Goal: Navigation & Orientation: Understand site structure

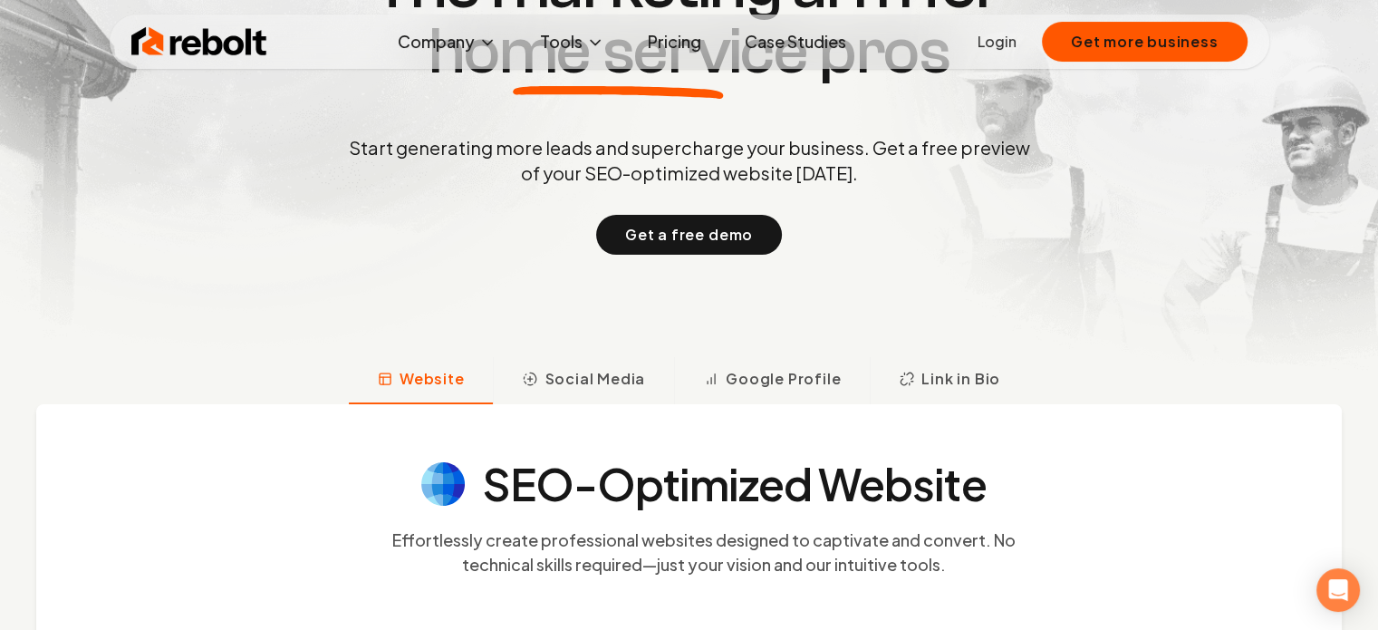
scroll to position [272, 0]
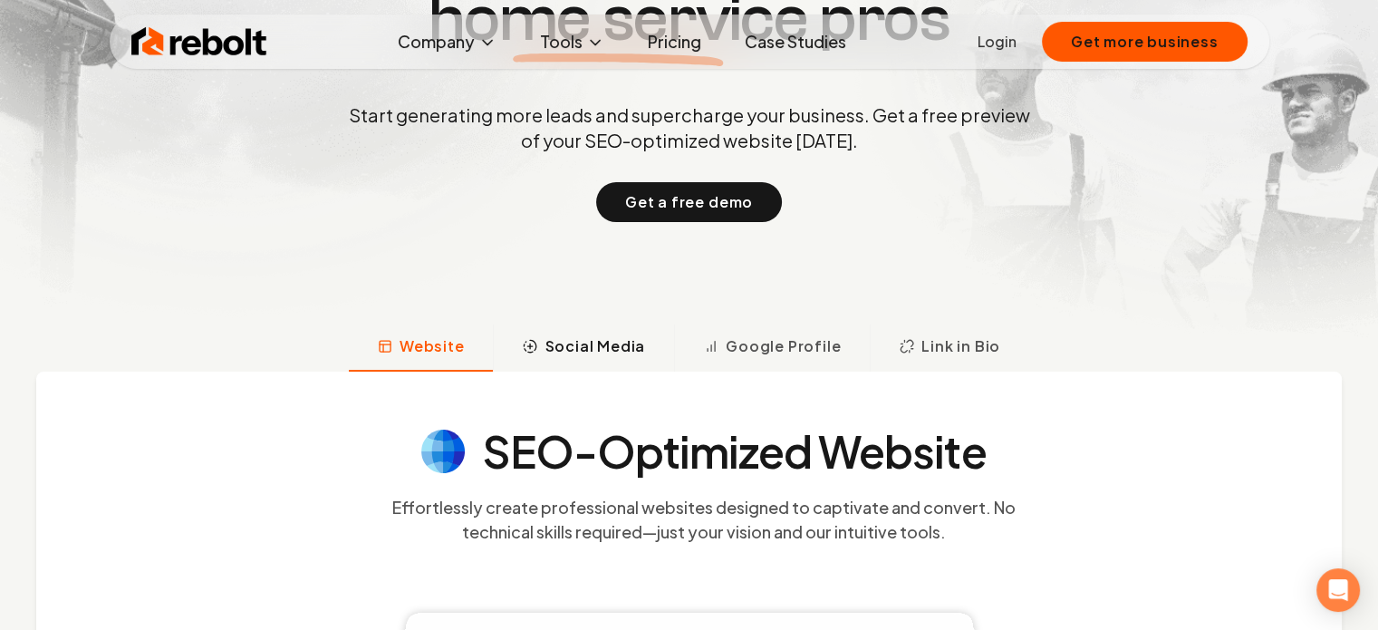
click at [575, 346] on span "Social Media" at bounding box center [594, 346] width 101 height 22
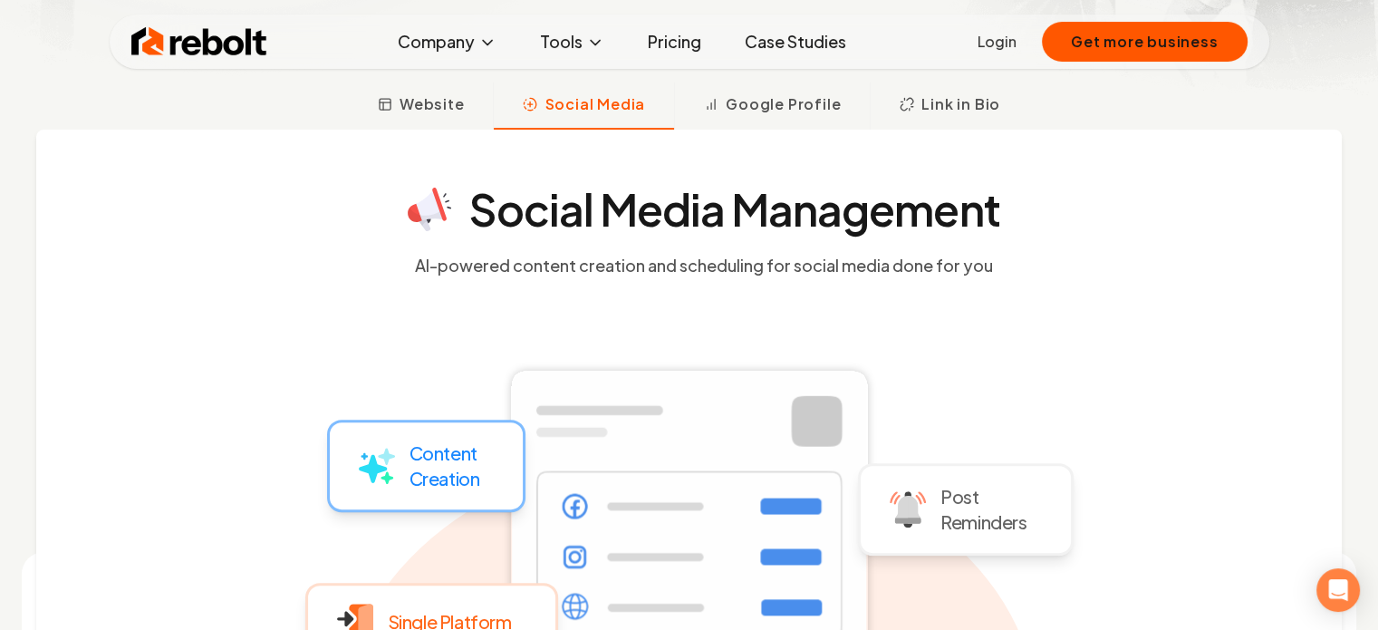
scroll to position [507, 0]
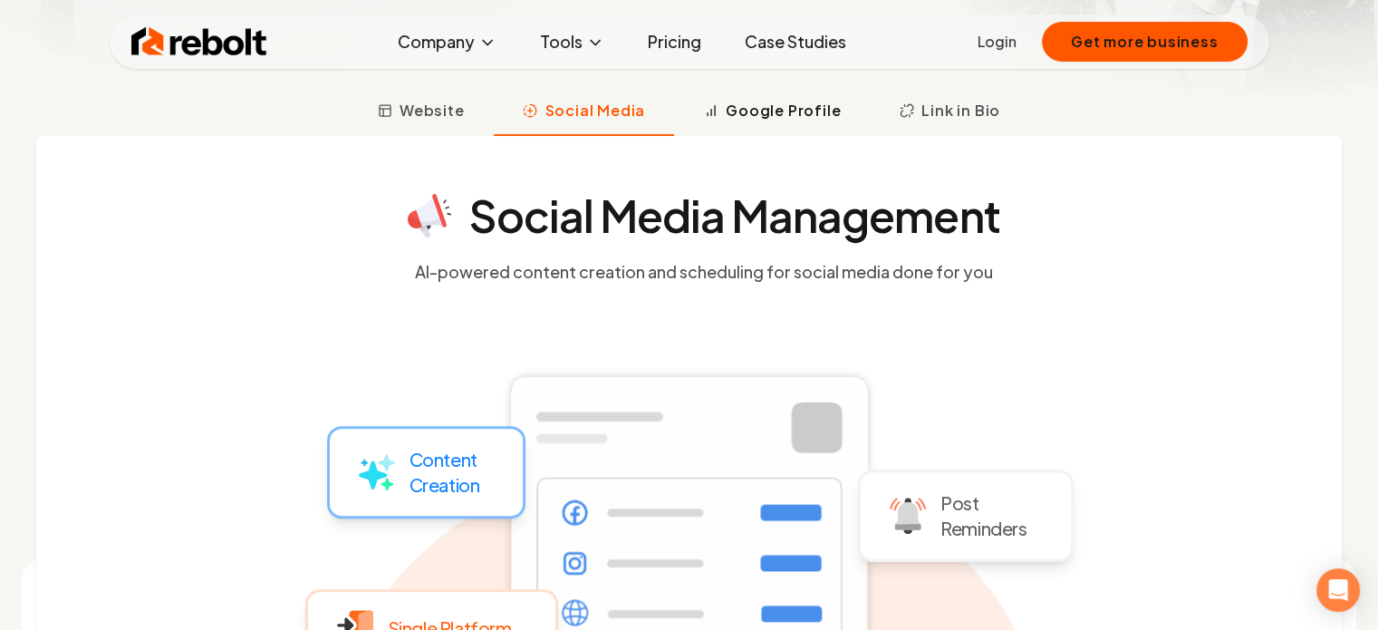
click at [761, 107] on span "Google Profile" at bounding box center [783, 111] width 115 height 22
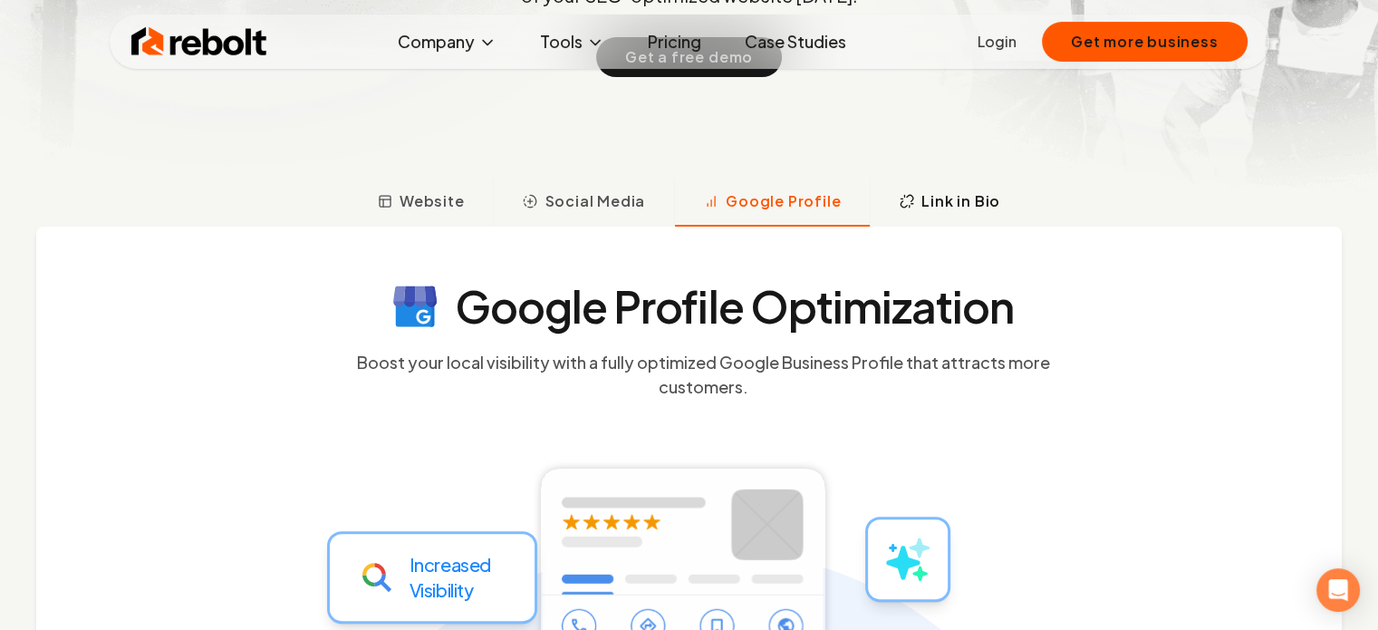
click at [921, 198] on span "Link in Bio" at bounding box center [960, 201] width 79 height 22
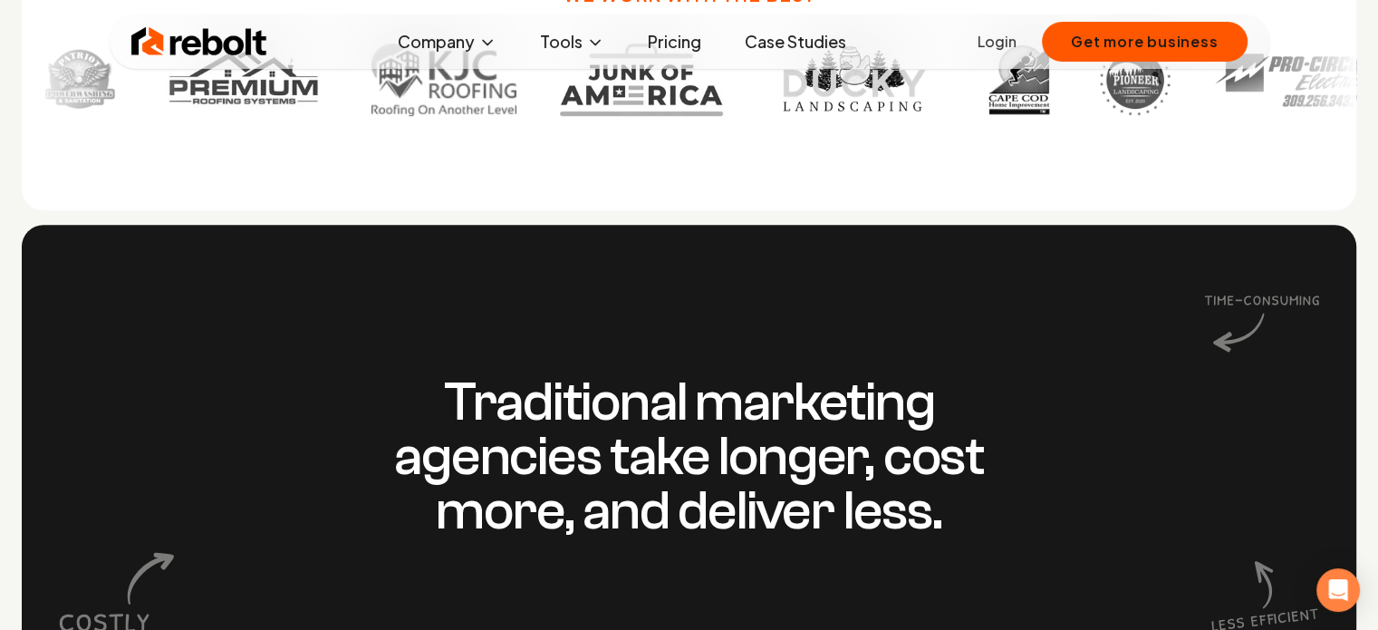
scroll to position [815, 0]
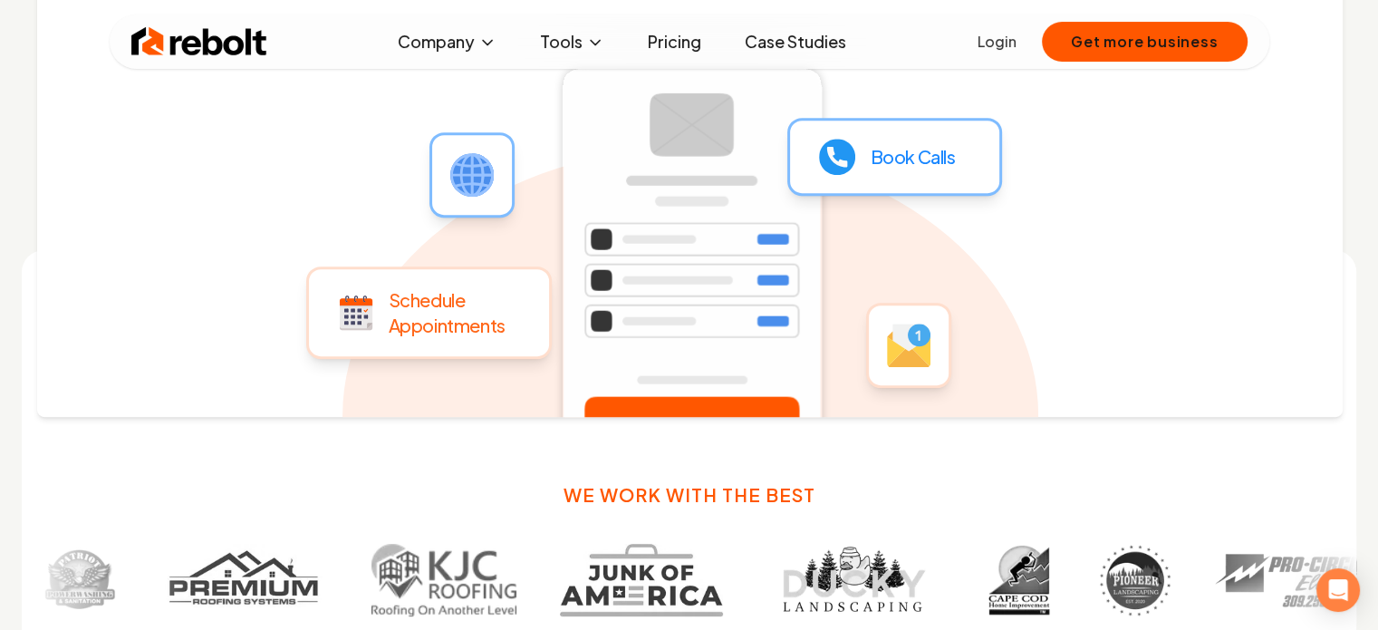
click at [671, 33] on link "Pricing" at bounding box center [674, 42] width 82 height 36
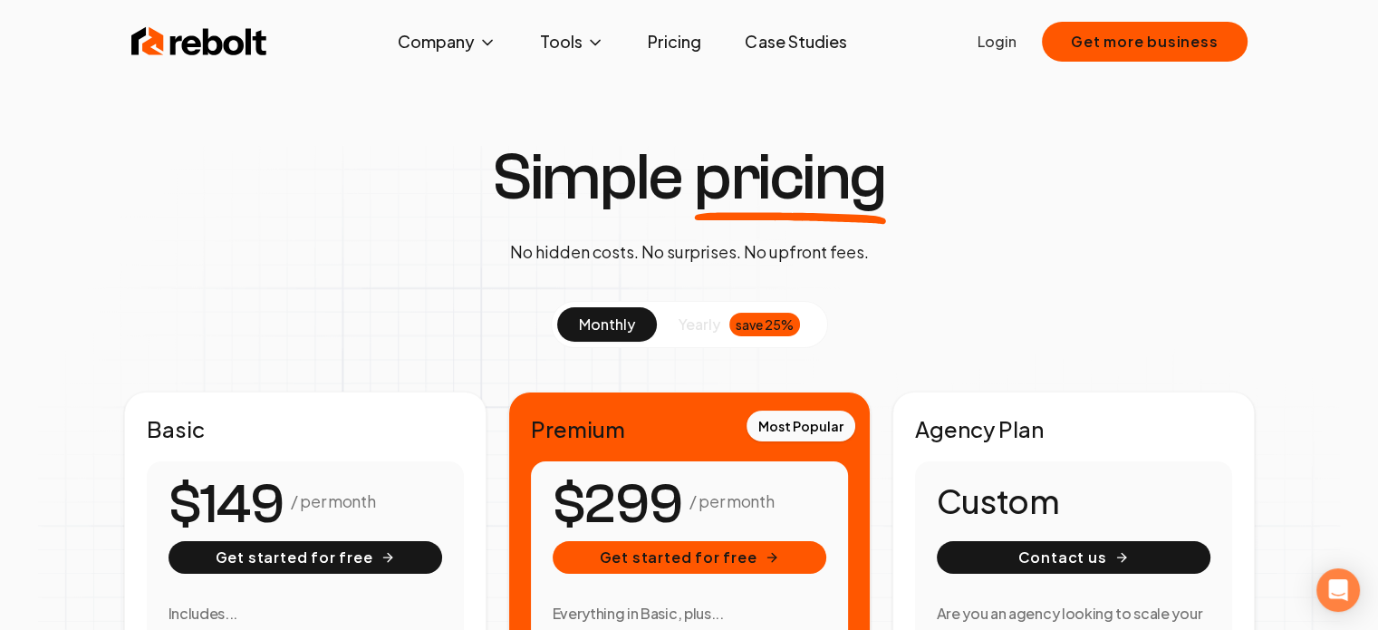
click at [682, 324] on span "yearly" at bounding box center [699, 324] width 42 height 22
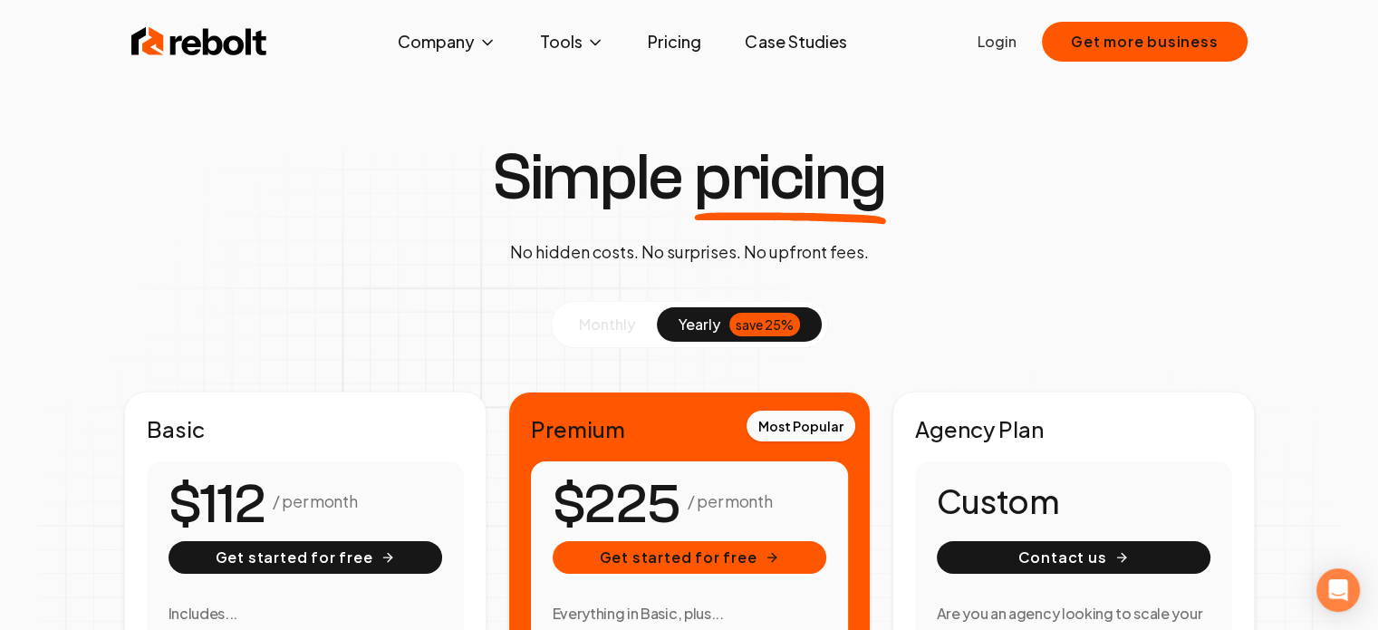
click at [620, 324] on span "monthly" at bounding box center [607, 323] width 56 height 19
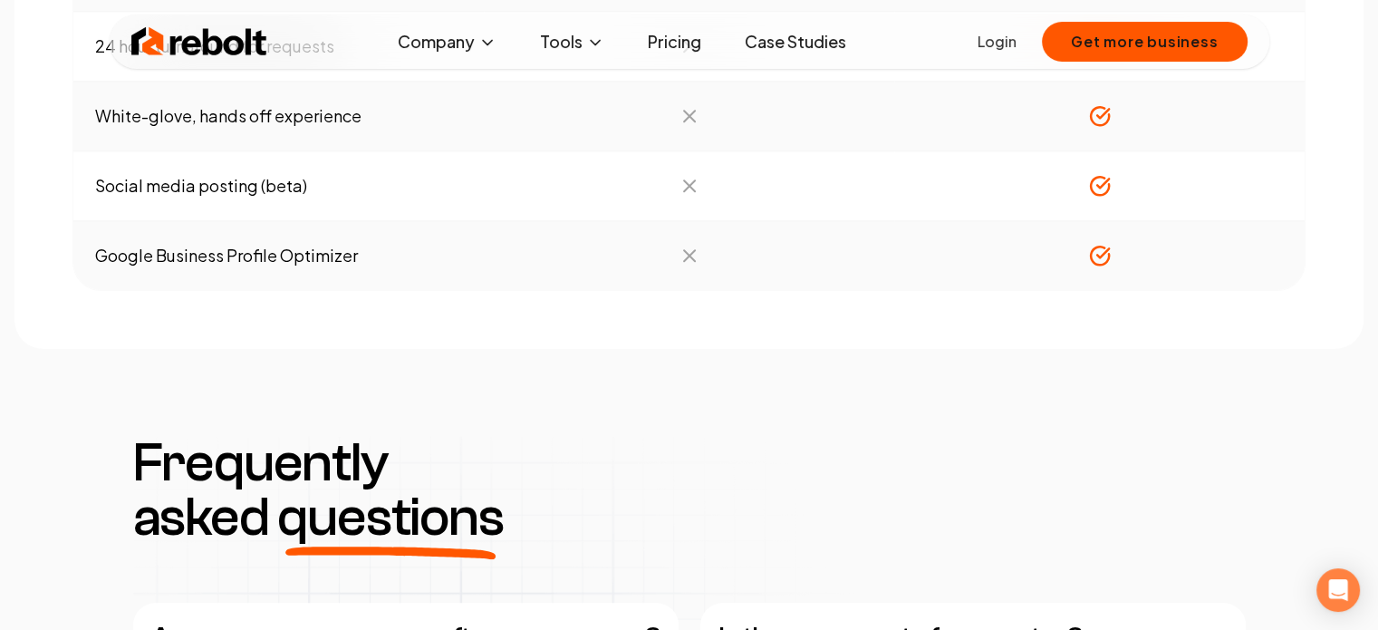
scroll to position [1902, 0]
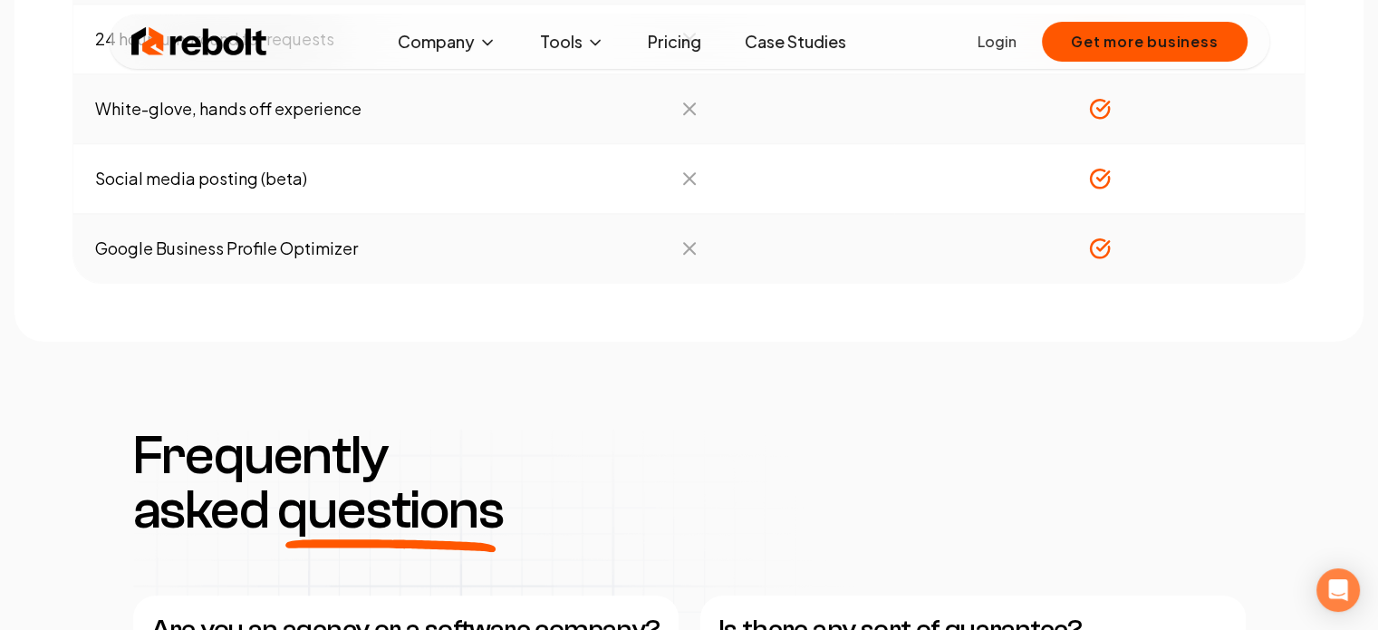
click at [189, 49] on img at bounding box center [199, 42] width 136 height 36
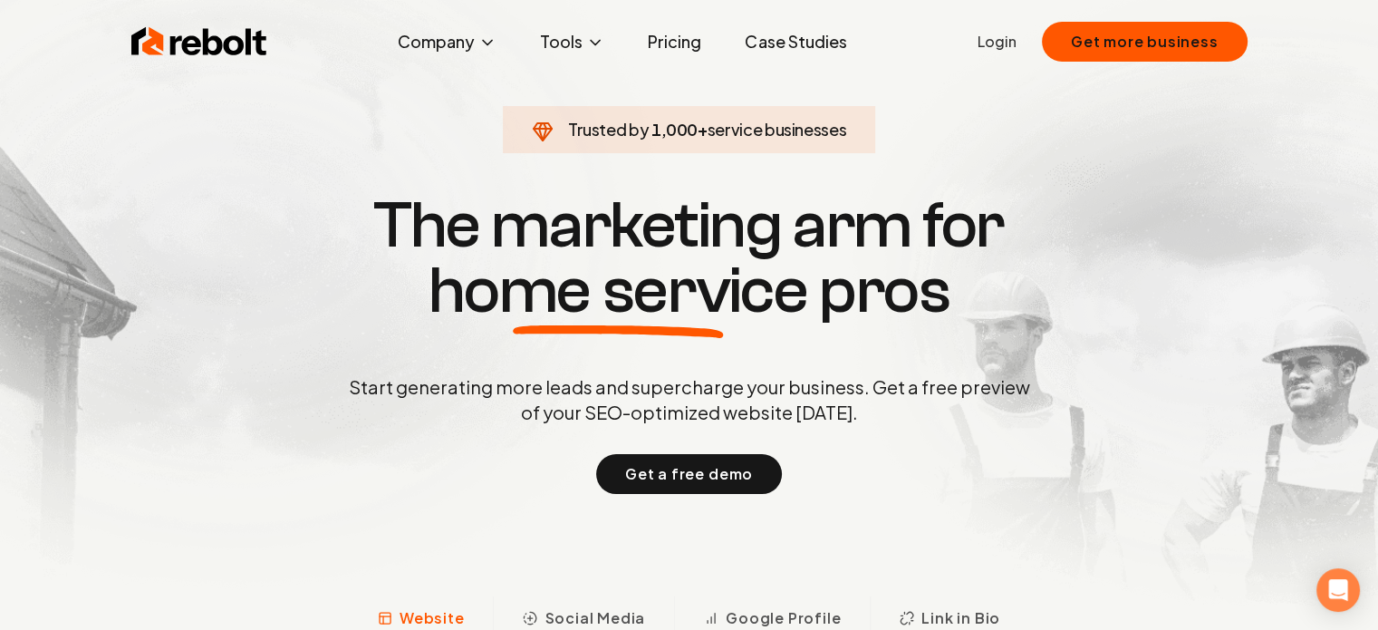
click at [680, 43] on link "Pricing" at bounding box center [674, 42] width 82 height 36
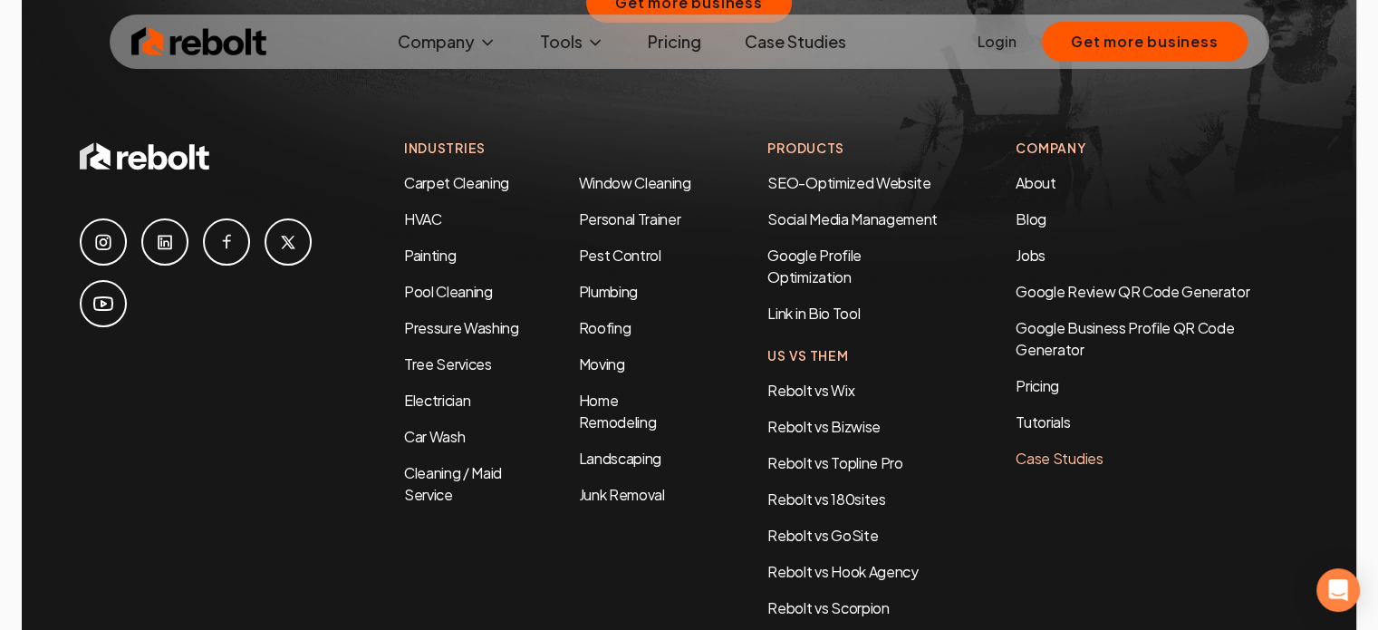
scroll to position [3553, 0]
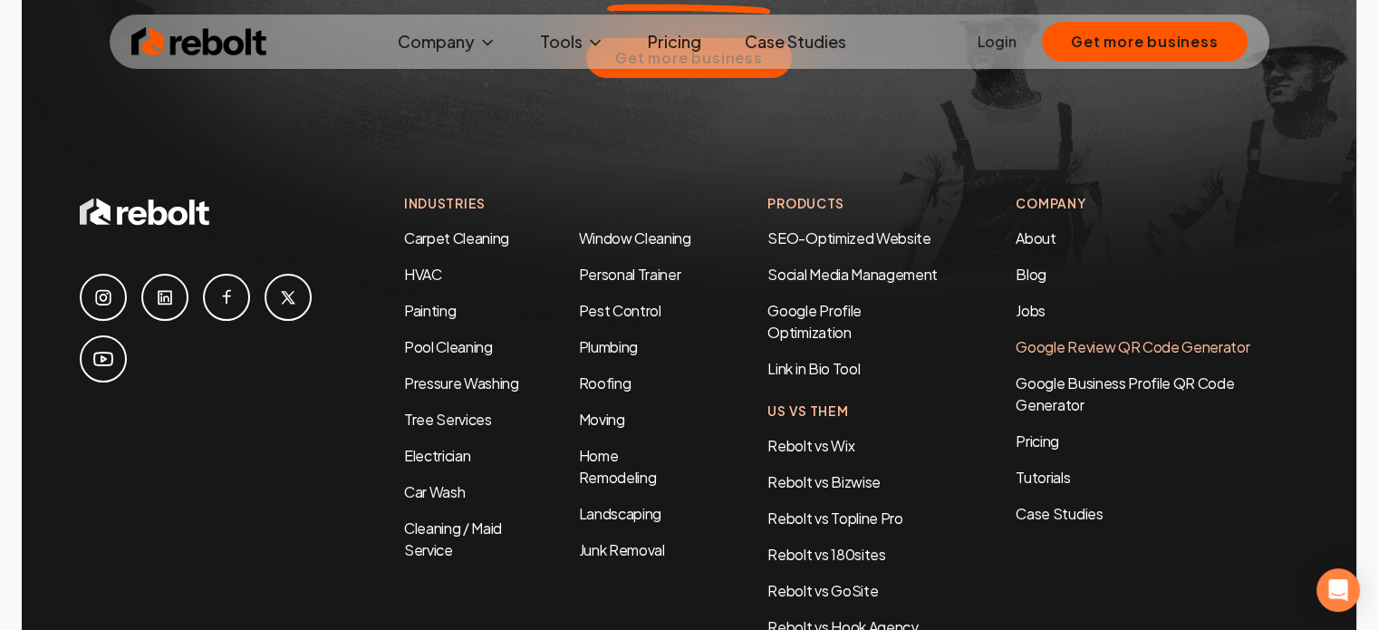
click at [1151, 337] on link "Google Review QR Code Generator" at bounding box center [1132, 346] width 234 height 19
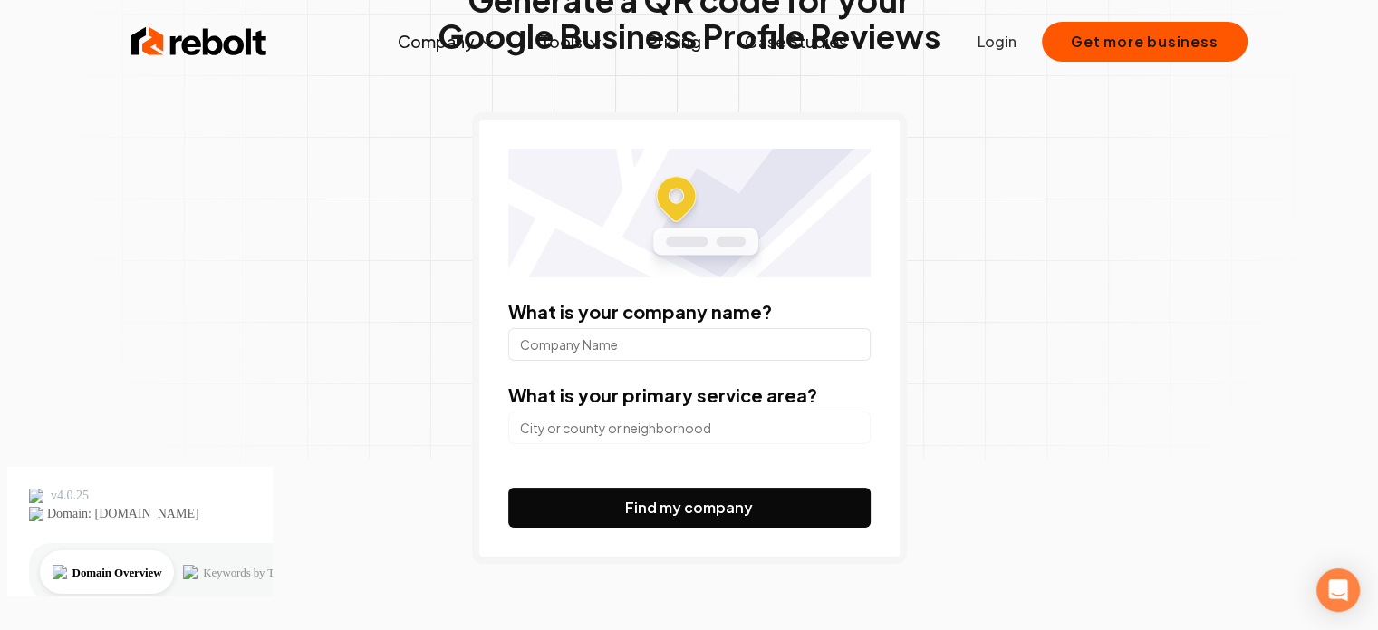
scroll to position [181, 0]
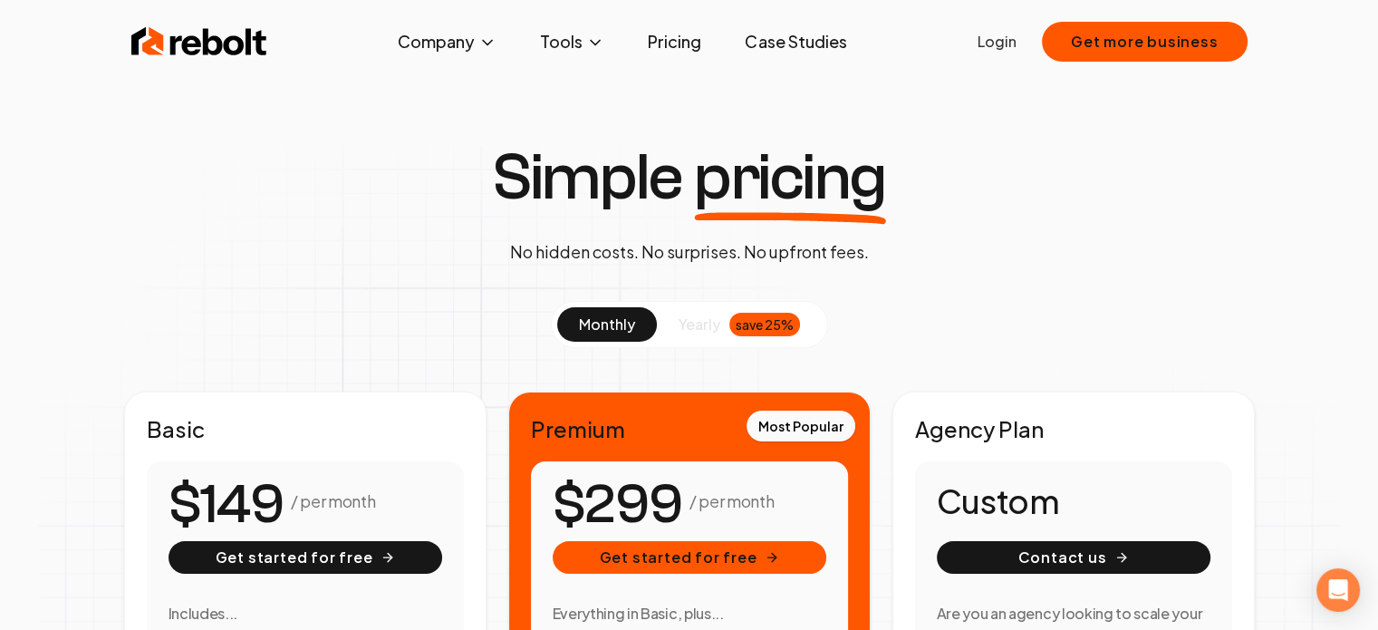
click at [249, 45] on img at bounding box center [199, 42] width 136 height 36
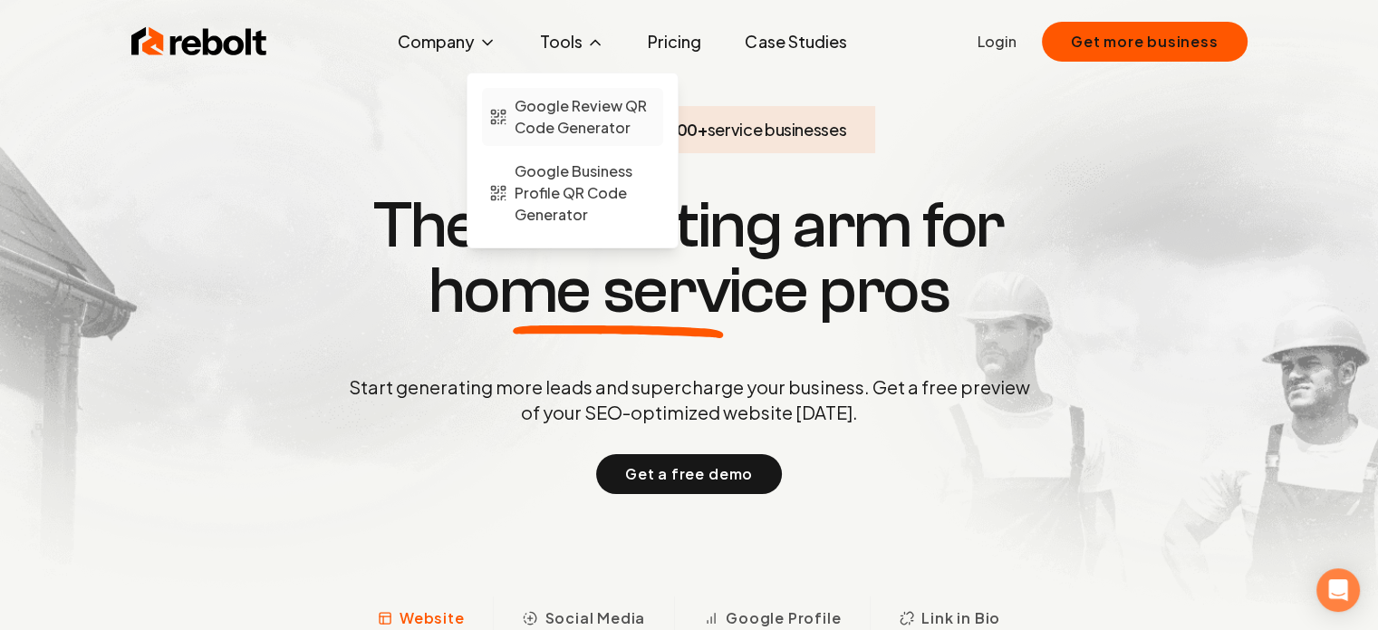
click at [554, 131] on span "Google Review QR Code Generator" at bounding box center [584, 116] width 141 height 43
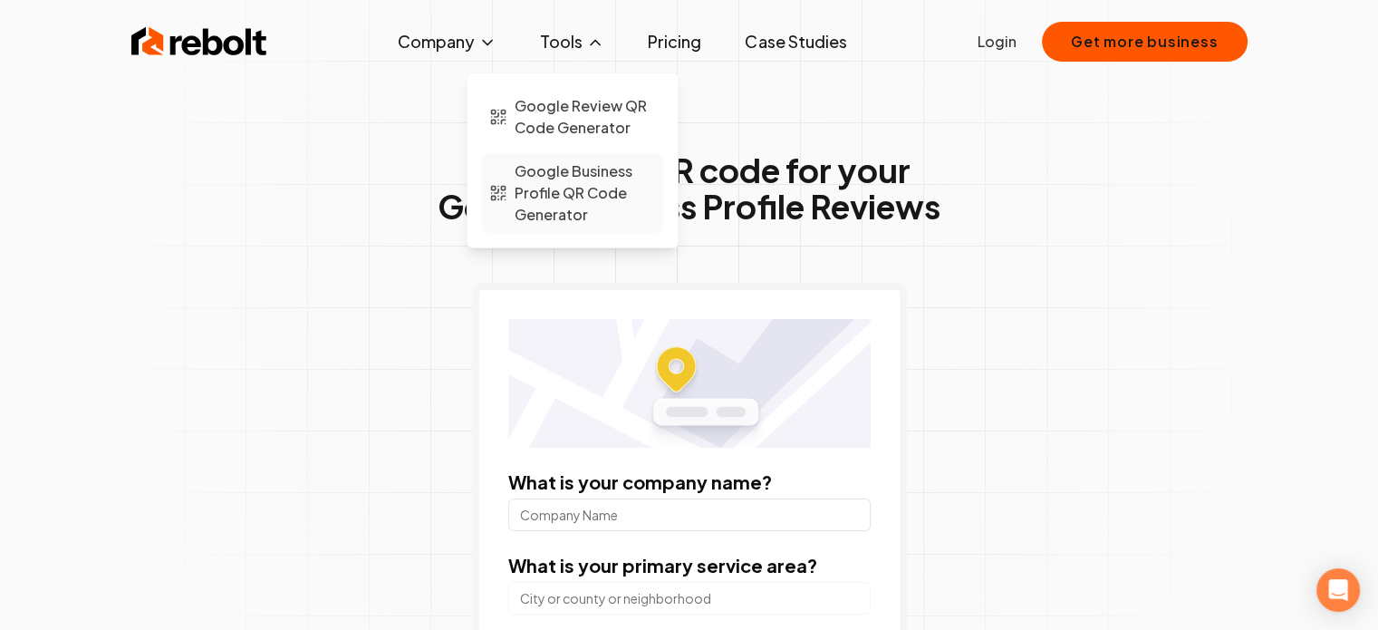
click at [539, 172] on span "Google Business Profile QR Code Generator" at bounding box center [584, 192] width 141 height 65
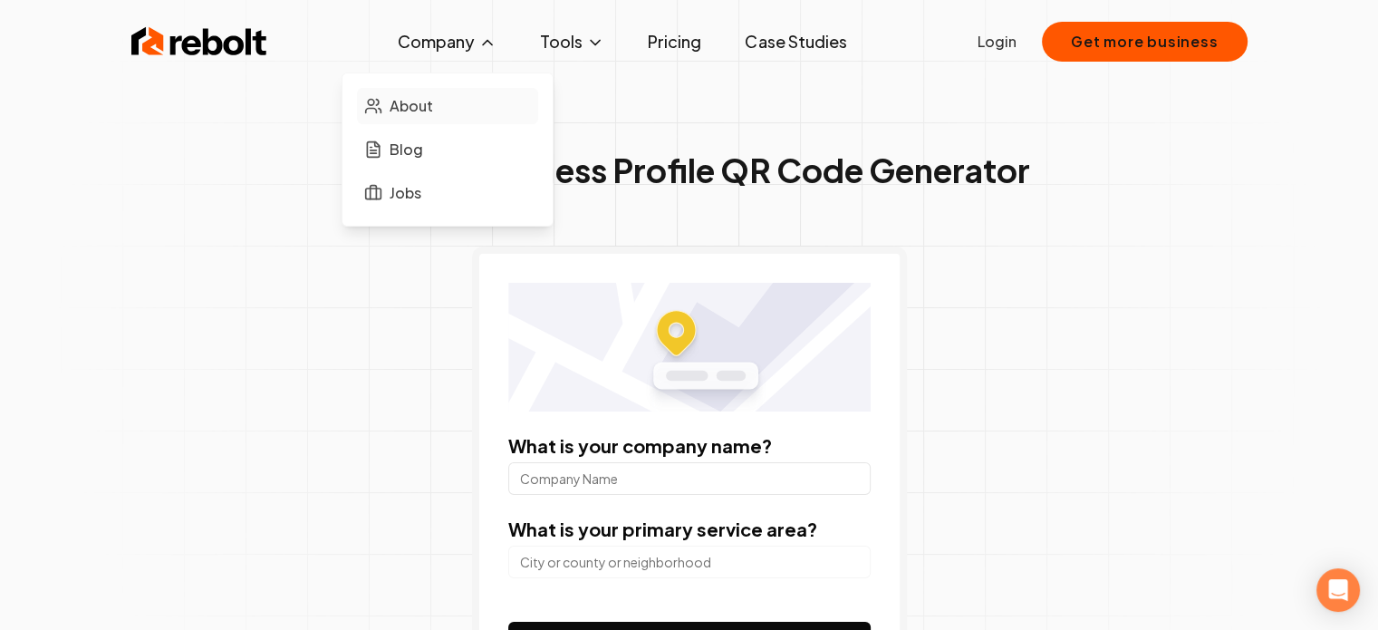
click at [413, 109] on span "About" at bounding box center [410, 106] width 43 height 22
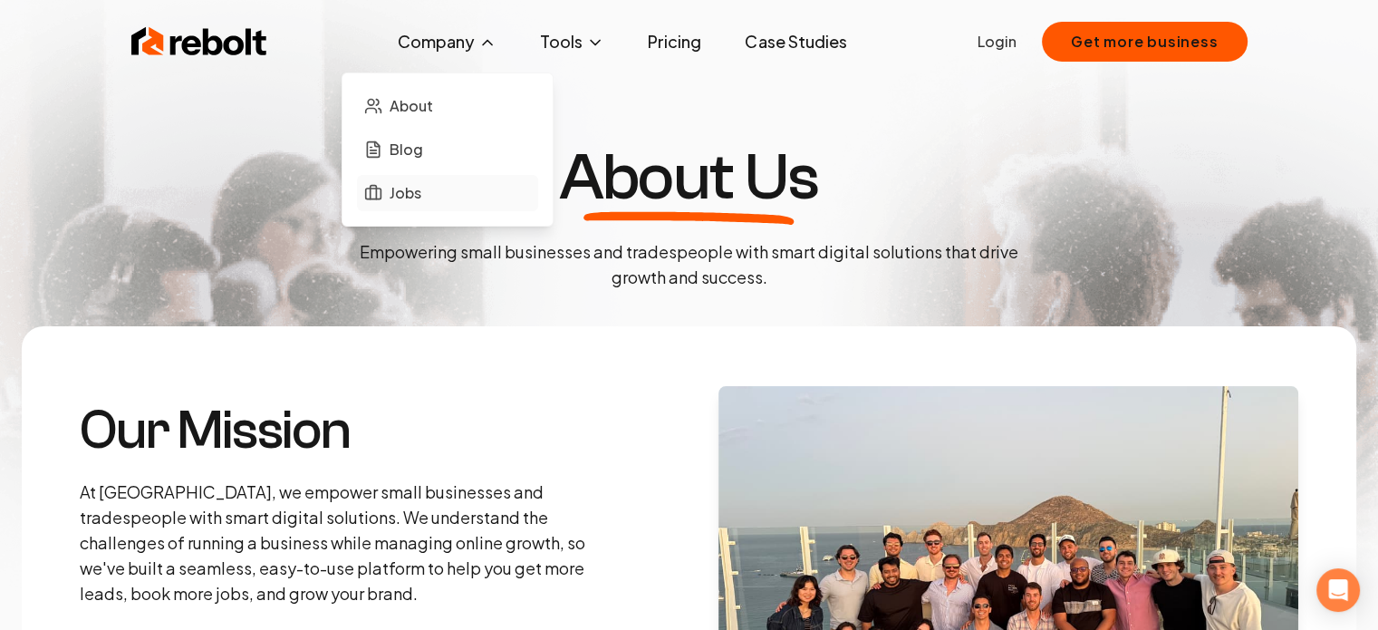
click at [420, 186] on span "Jobs" at bounding box center [405, 193] width 32 height 22
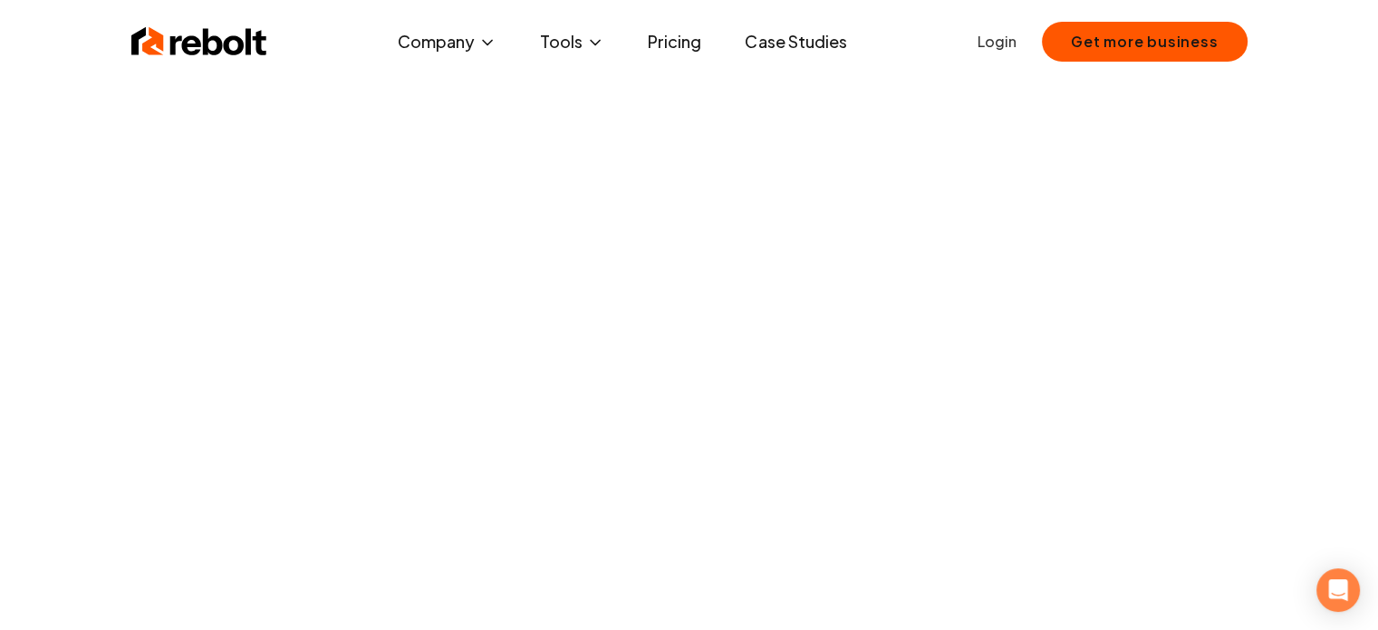
click at [216, 39] on img at bounding box center [199, 42] width 136 height 36
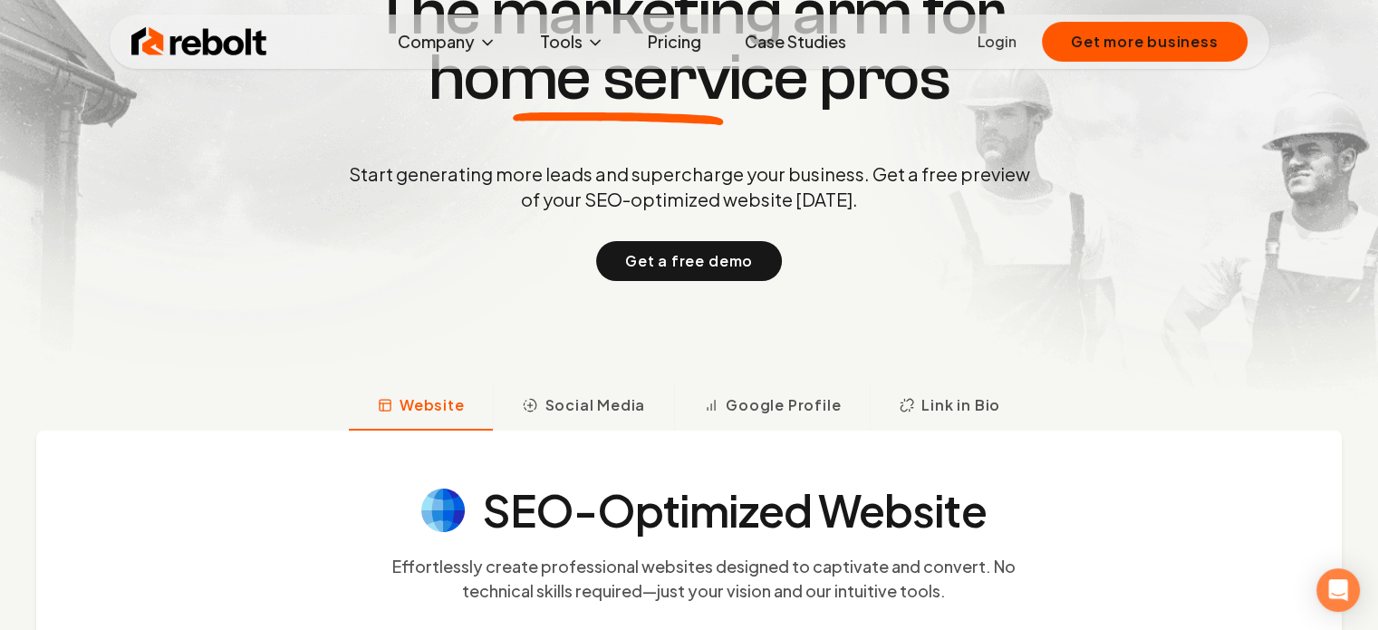
scroll to position [272, 0]
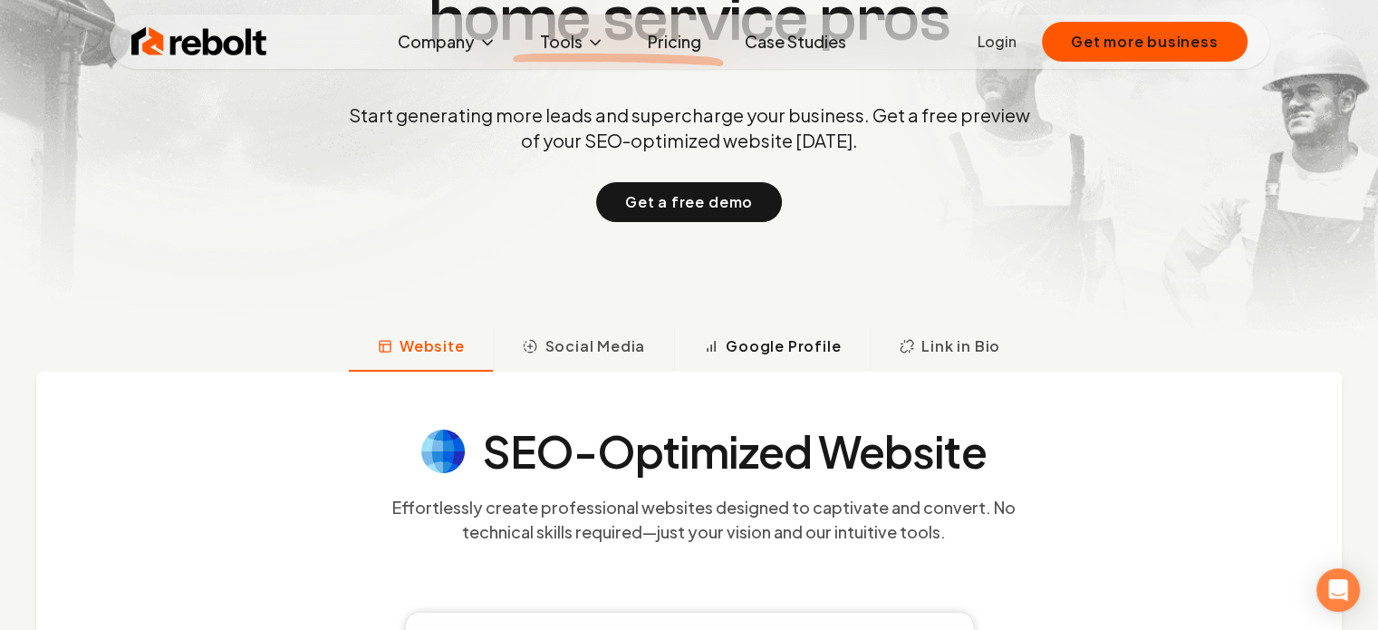
click at [732, 343] on span "Google Profile" at bounding box center [783, 346] width 115 height 22
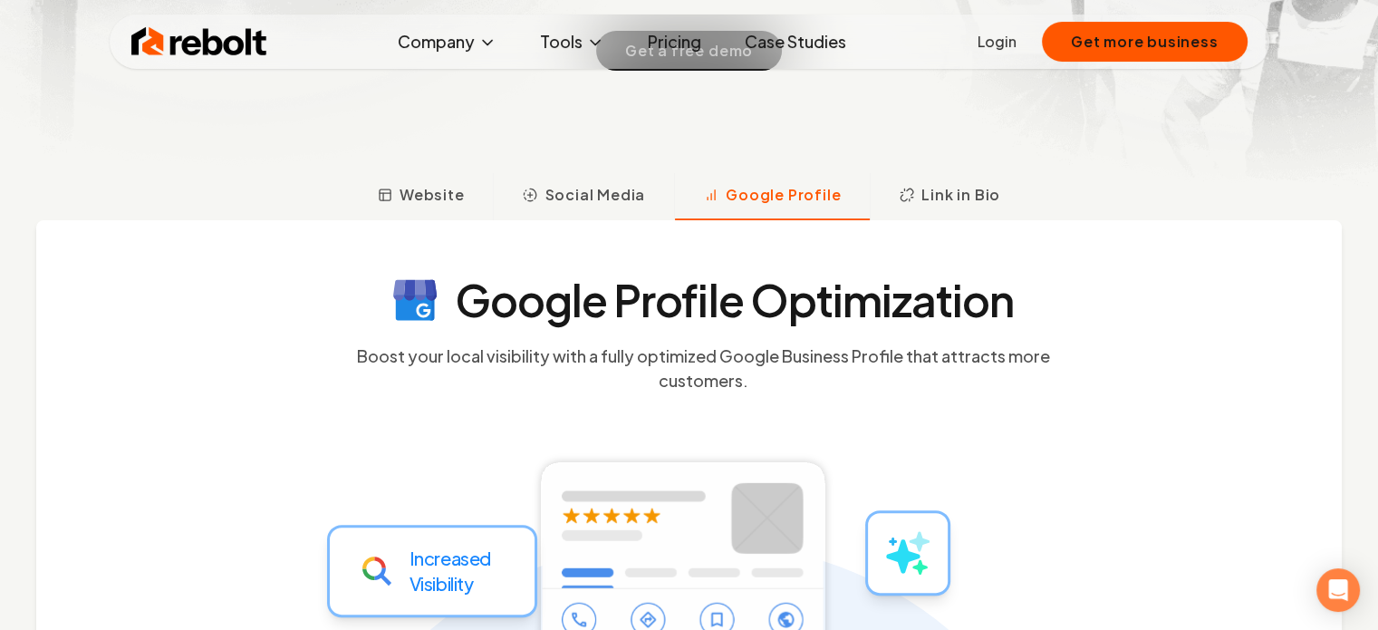
scroll to position [417, 0]
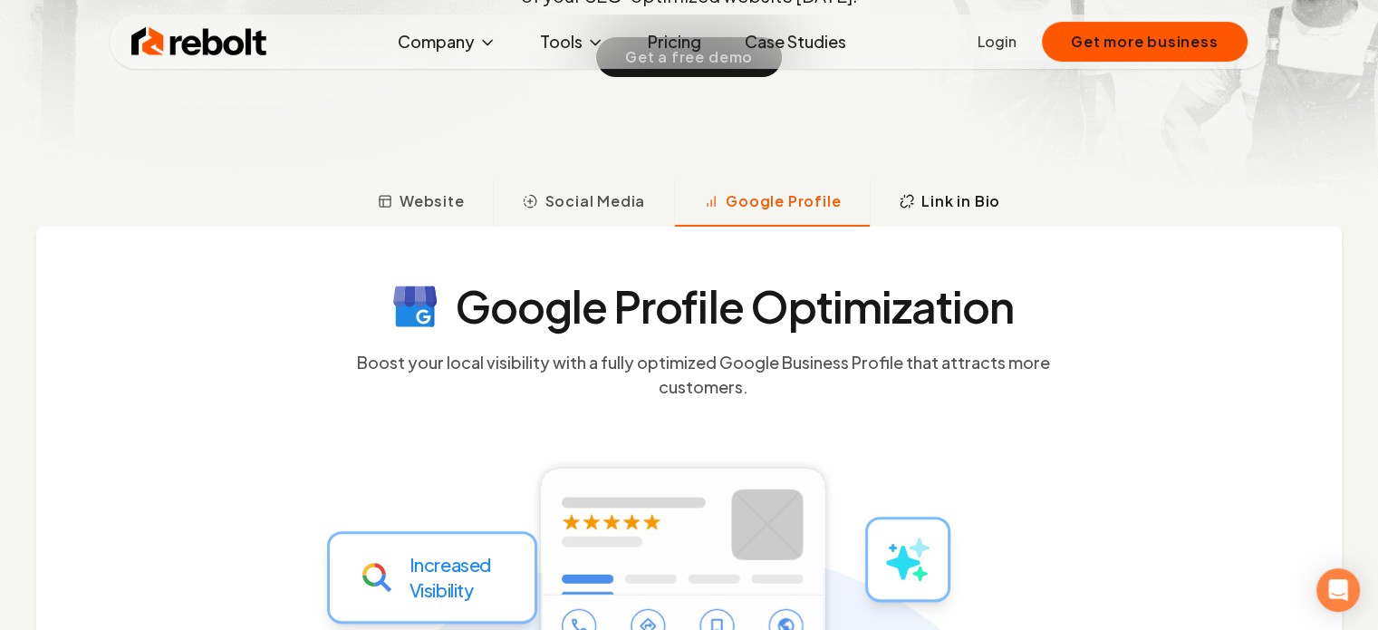
click at [913, 201] on button "Link in Bio" at bounding box center [949, 202] width 159 height 47
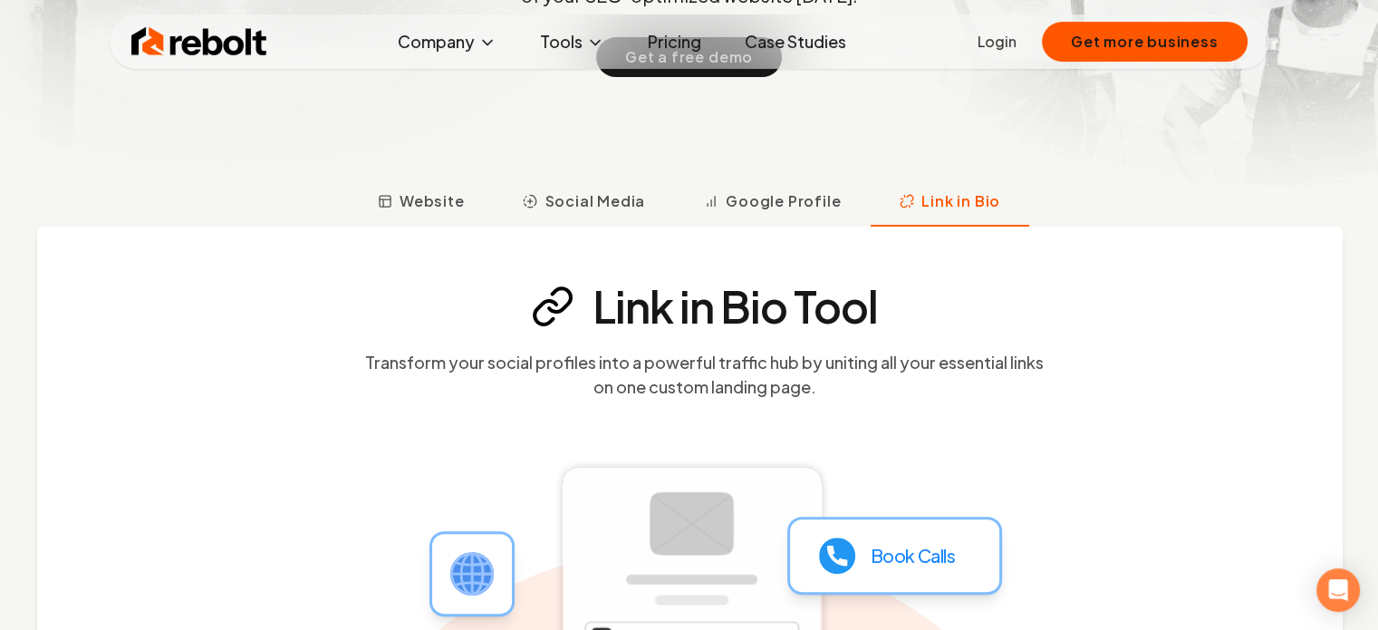
drag, startPoint x: 604, startPoint y: 213, endPoint x: 553, endPoint y: 210, distance: 50.8
click at [603, 213] on button "Social Media" at bounding box center [583, 202] width 181 height 47
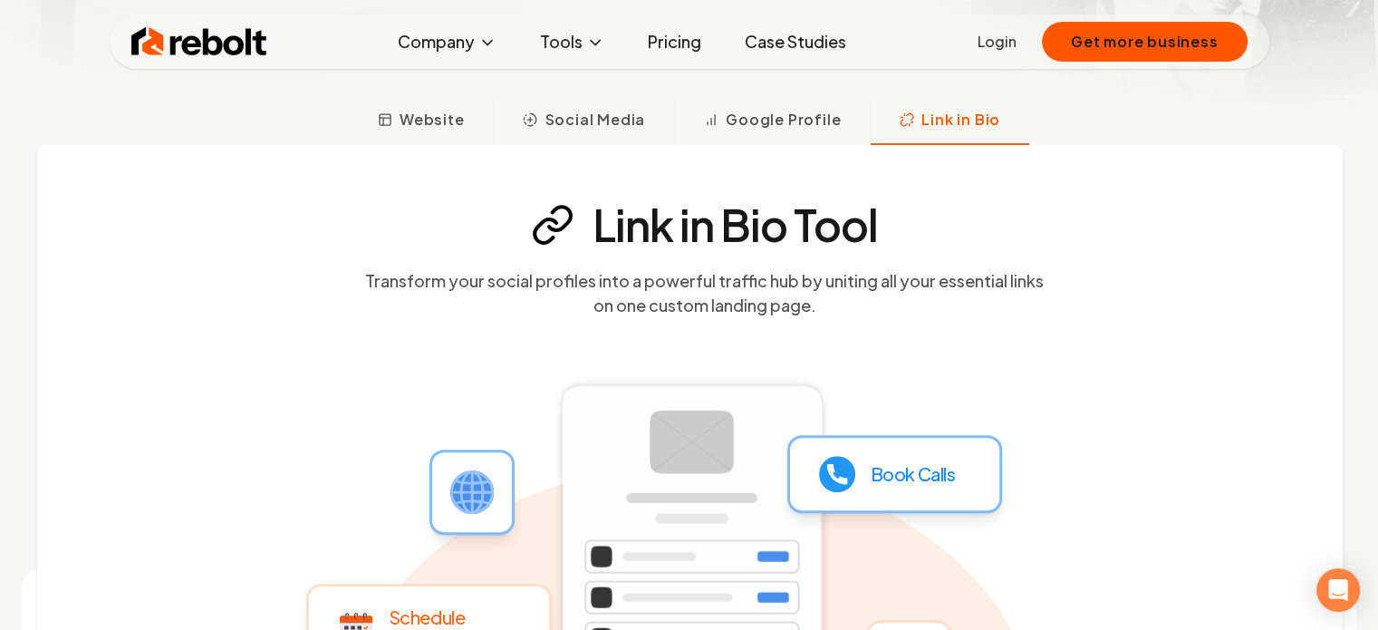
scroll to position [507, 0]
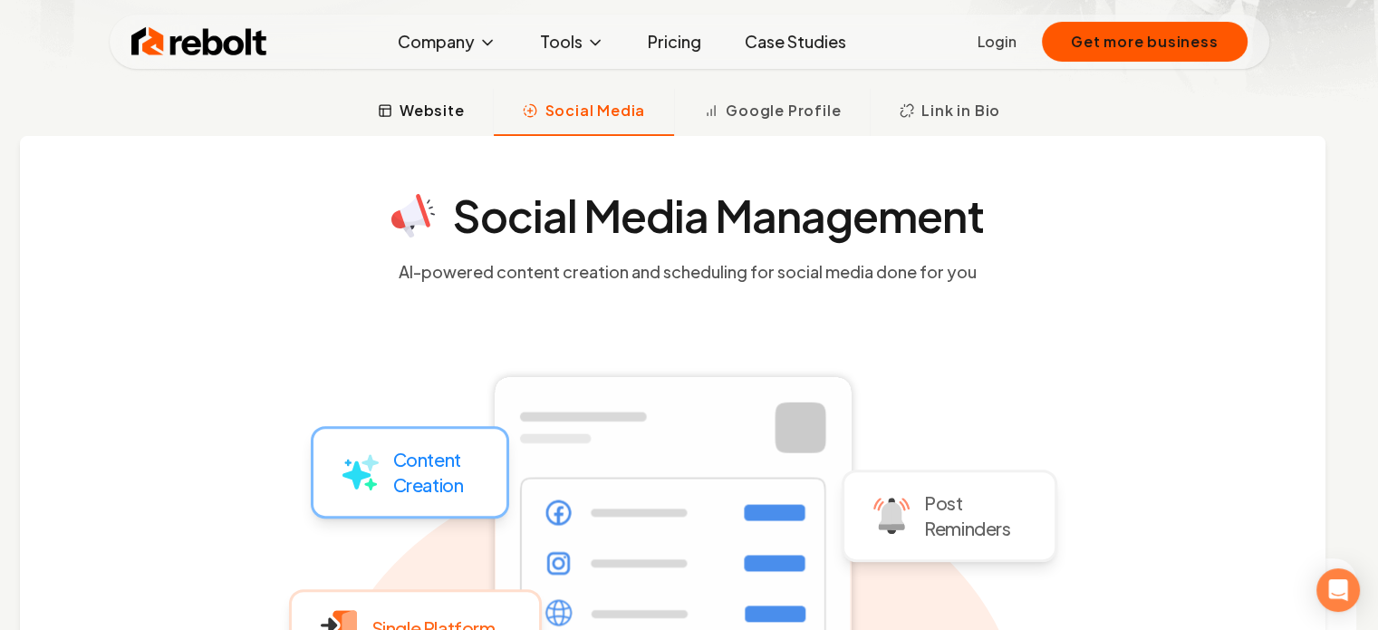
click at [425, 118] on span "Website" at bounding box center [431, 111] width 65 height 22
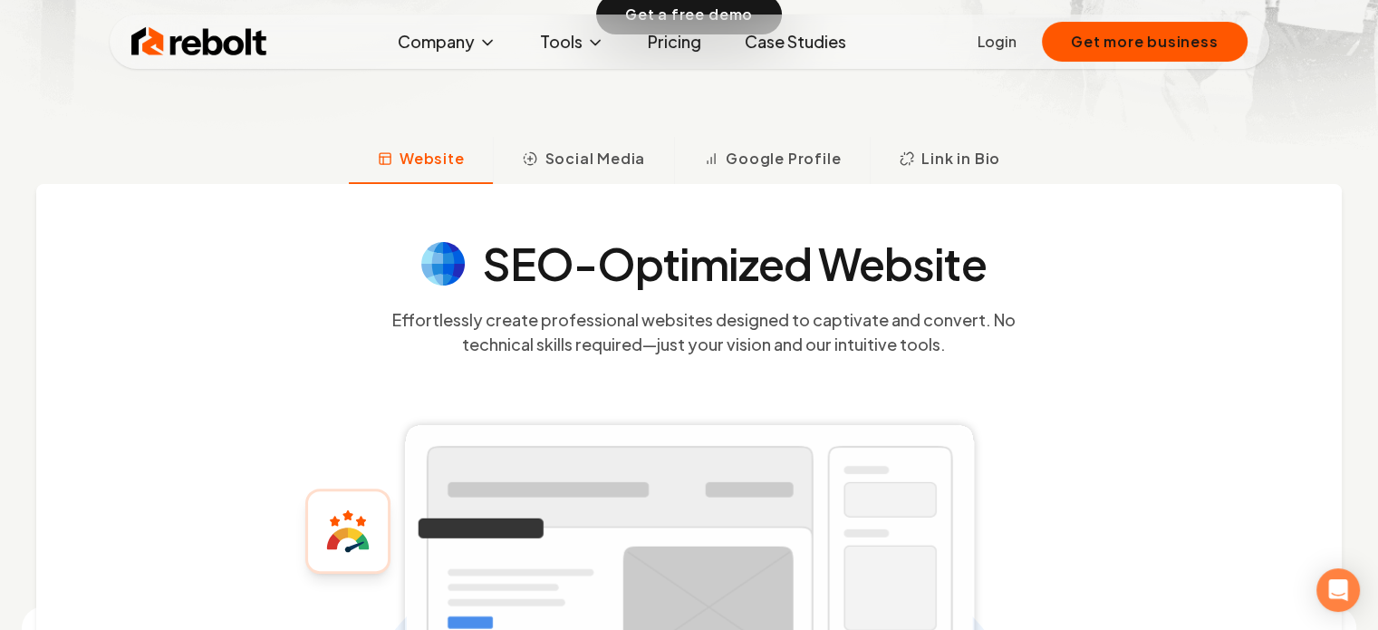
scroll to position [453, 0]
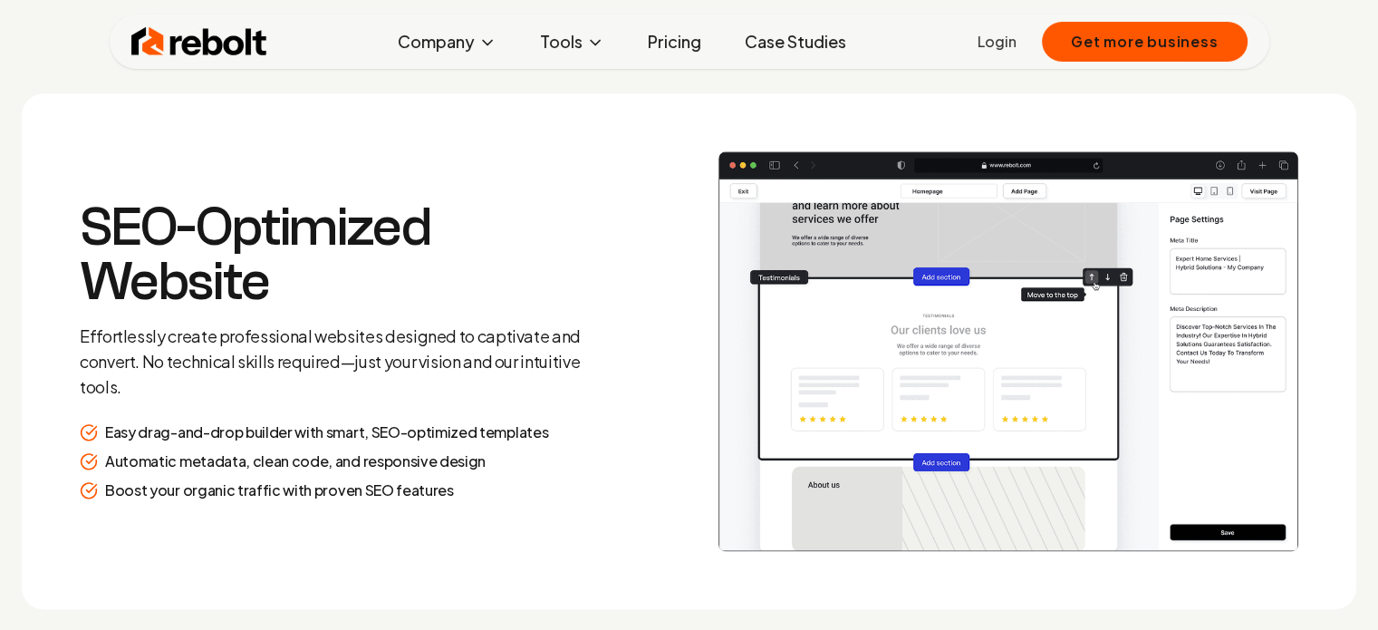
scroll to position [2293, 0]
